Goal: Task Accomplishment & Management: Use online tool/utility

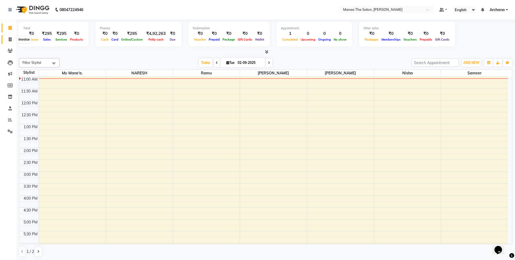
click at [9, 39] on icon at bounding box center [10, 39] width 3 height 4
select select "service"
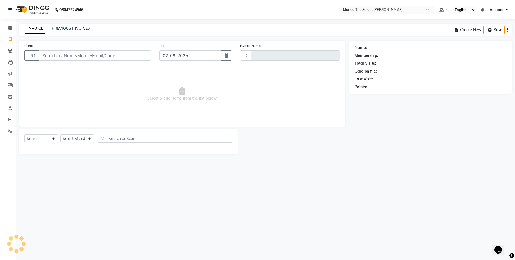
type input "1531"
select select "6846"
click at [86, 135] on select "Select Stylist" at bounding box center [77, 138] width 34 height 8
click at [87, 138] on select "Select Stylist [PERSON_NAME] My Mane'a. [PERSON_NAME] nisha [PERSON_NAME] [PERS…" at bounding box center [77, 138] width 34 height 8
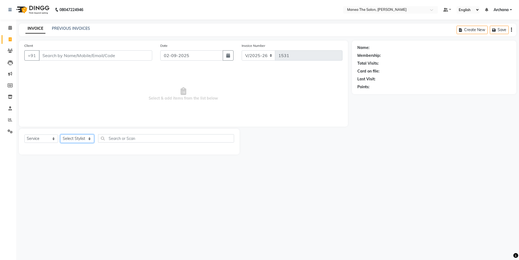
select select "82236"
click at [60, 134] on select "Select Stylist [PERSON_NAME] My Mane'a. [PERSON_NAME] nisha [PERSON_NAME] [PERS…" at bounding box center [77, 138] width 34 height 8
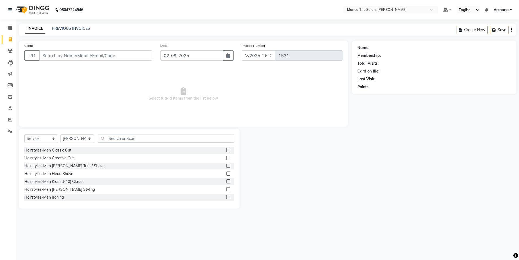
click at [226, 150] on label at bounding box center [228, 150] width 4 height 4
click at [226, 150] on input "checkbox" at bounding box center [228, 150] width 4 height 4
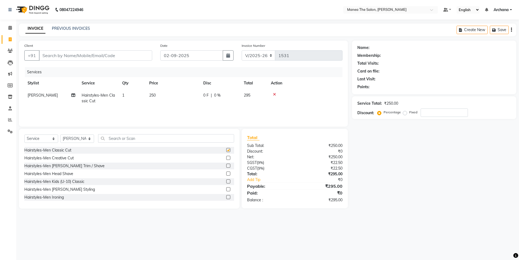
checkbox input "false"
click at [226, 167] on label at bounding box center [228, 165] width 4 height 4
click at [226, 167] on input "checkbox" at bounding box center [228, 166] width 4 height 4
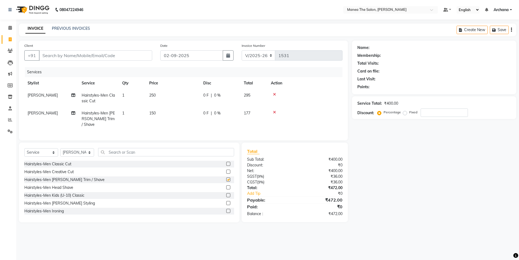
checkbox input "false"
click at [142, 150] on input "text" at bounding box center [166, 152] width 136 height 8
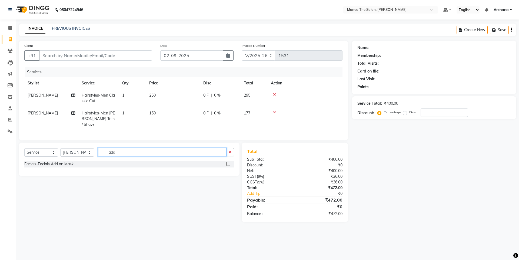
type input "add"
click at [227, 162] on label at bounding box center [228, 164] width 4 height 4
click at [227, 162] on input "checkbox" at bounding box center [228, 164] width 4 height 4
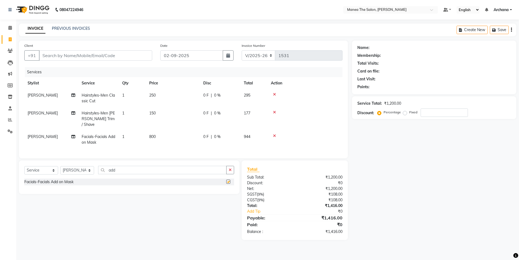
checkbox input "false"
click at [275, 134] on icon at bounding box center [274, 136] width 3 height 4
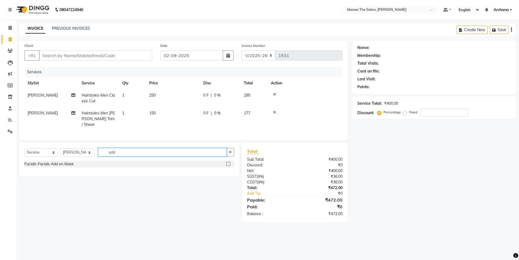
click at [145, 152] on input "add" at bounding box center [162, 152] width 128 height 8
type input "a"
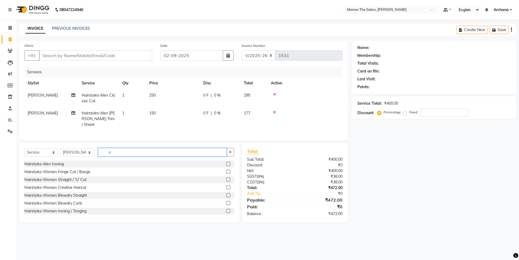
type input "o"
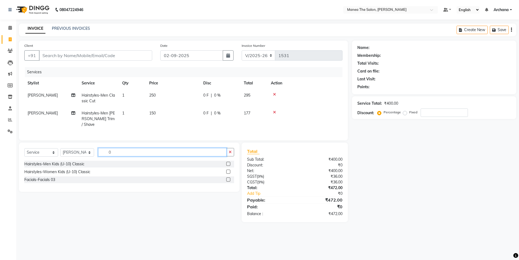
type input "0"
click at [229, 179] on label at bounding box center [228, 179] width 4 height 4
click at [229, 179] on input "checkbox" at bounding box center [228, 180] width 4 height 4
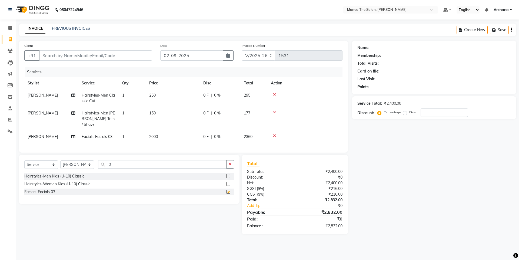
checkbox input "false"
click at [454, 111] on input "number" at bounding box center [443, 112] width 47 height 8
type input "1"
click at [85, 54] on input "Client" at bounding box center [95, 55] width 113 height 10
click at [73, 54] on input "Client" at bounding box center [95, 55] width 113 height 10
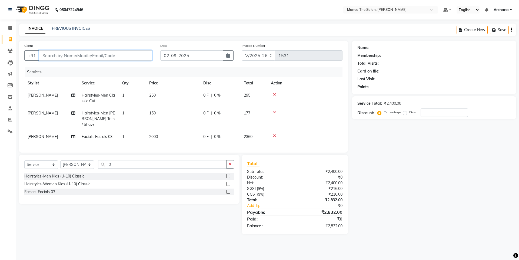
click at [77, 57] on input "Client" at bounding box center [95, 55] width 113 height 10
click at [72, 27] on link "PREVIOUS INVOICES" at bounding box center [71, 28] width 38 height 5
click at [63, 56] on input "Client" at bounding box center [95, 55] width 113 height 10
click at [62, 58] on input "Client" at bounding box center [95, 55] width 113 height 10
click at [52, 55] on input "Client" at bounding box center [95, 55] width 113 height 10
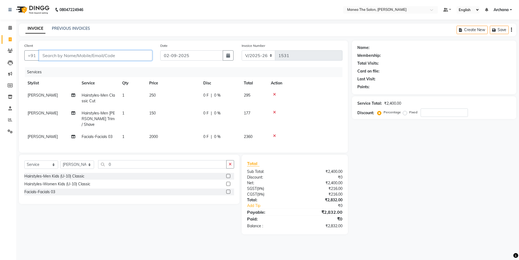
click at [52, 55] on input "Client" at bounding box center [95, 55] width 113 height 10
type input "8"
type input "0"
click at [73, 67] on span "880028" at bounding box center [67, 67] width 16 height 5
type input "8800285176"
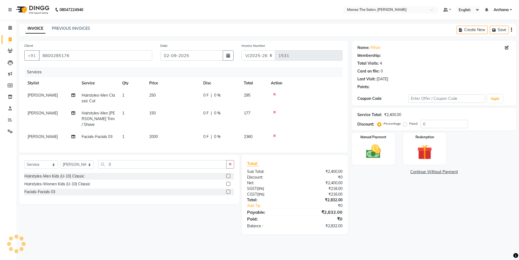
select select "1: Object"
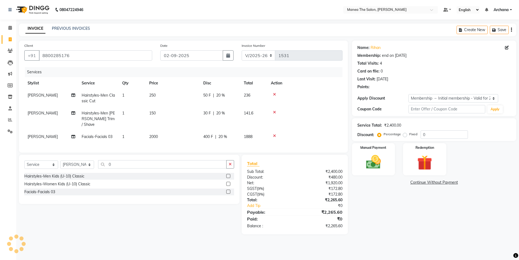
type input "20"
click at [441, 100] on select "Select Membership → Initial membership - Valid for 2 yrs" at bounding box center [453, 98] width 90 height 8
select select "0:"
click at [408, 94] on select "Select Membership → Initial membership - Valid for 2 yrs" at bounding box center [453, 98] width 90 height 8
type input "0"
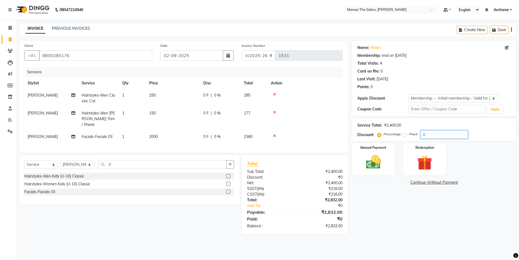
click at [425, 134] on input "0" at bounding box center [443, 134] width 47 height 8
type input "15"
click at [377, 166] on img at bounding box center [373, 162] width 25 height 18
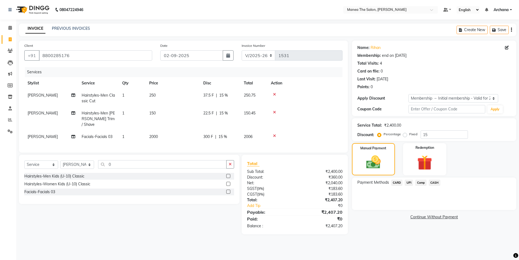
click at [409, 182] on span "UPI" at bounding box center [408, 182] width 8 height 6
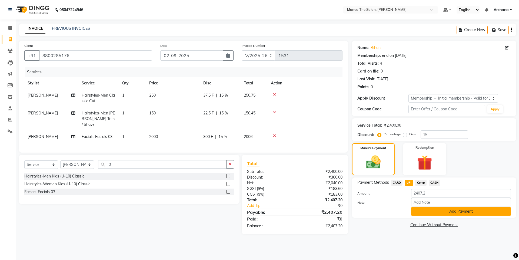
click at [442, 209] on button "Add Payment" at bounding box center [461, 211] width 100 height 8
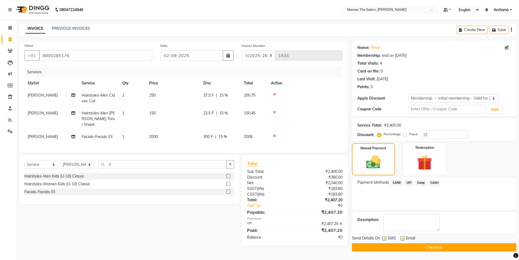
click at [403, 250] on button "Checkout" at bounding box center [434, 247] width 164 height 8
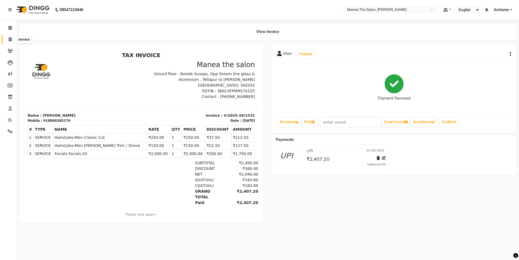
click at [10, 38] on icon at bounding box center [10, 39] width 3 height 4
select select "6846"
select select "service"
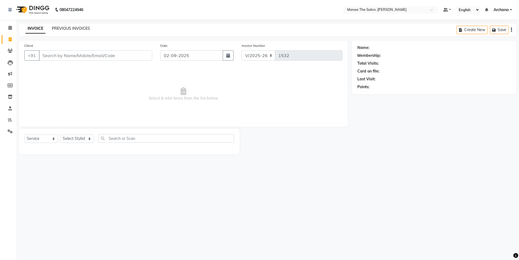
click at [83, 29] on link "PREVIOUS INVOICES" at bounding box center [71, 28] width 38 height 5
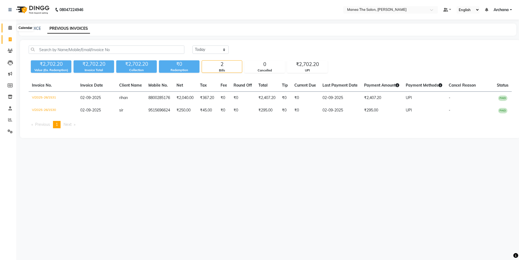
click at [11, 28] on icon at bounding box center [10, 28] width 4 height 4
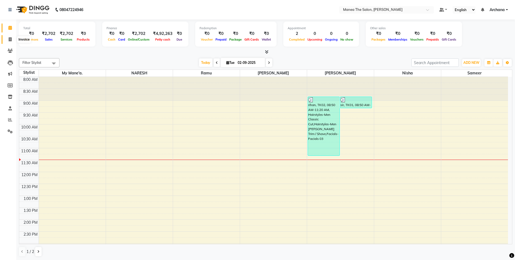
click at [11, 41] on icon at bounding box center [10, 39] width 3 height 4
select select "service"
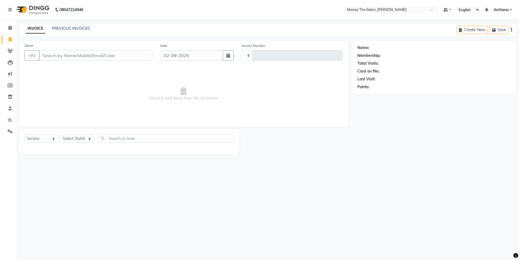
type input "1532"
select select "6846"
click at [60, 28] on link "PREVIOUS INVOICES" at bounding box center [71, 28] width 38 height 5
